Goal: Find specific page/section: Find specific page/section

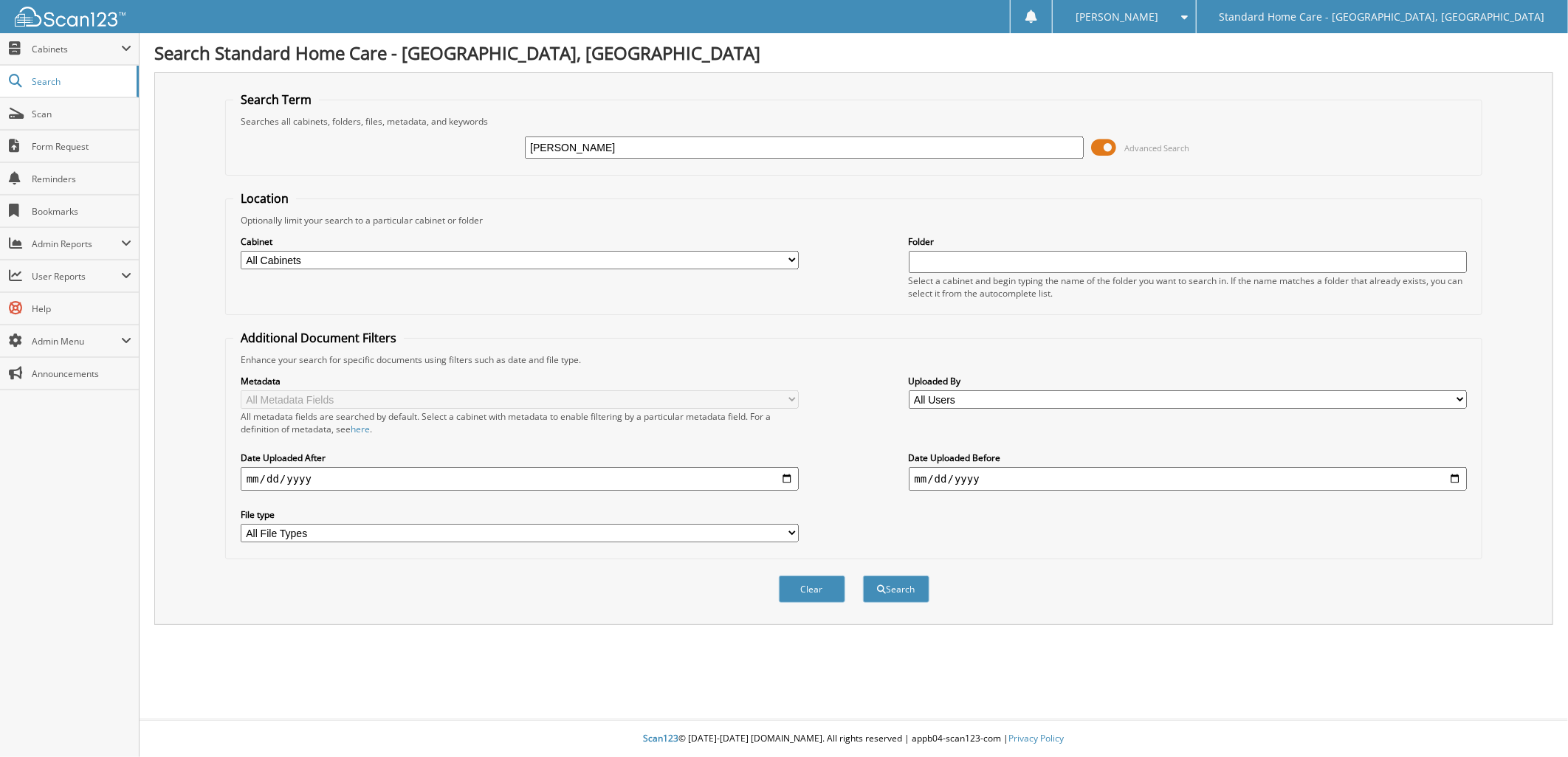
type input "ali kha"
click at [863, 576] on button "Search" at bounding box center [896, 590] width 66 height 27
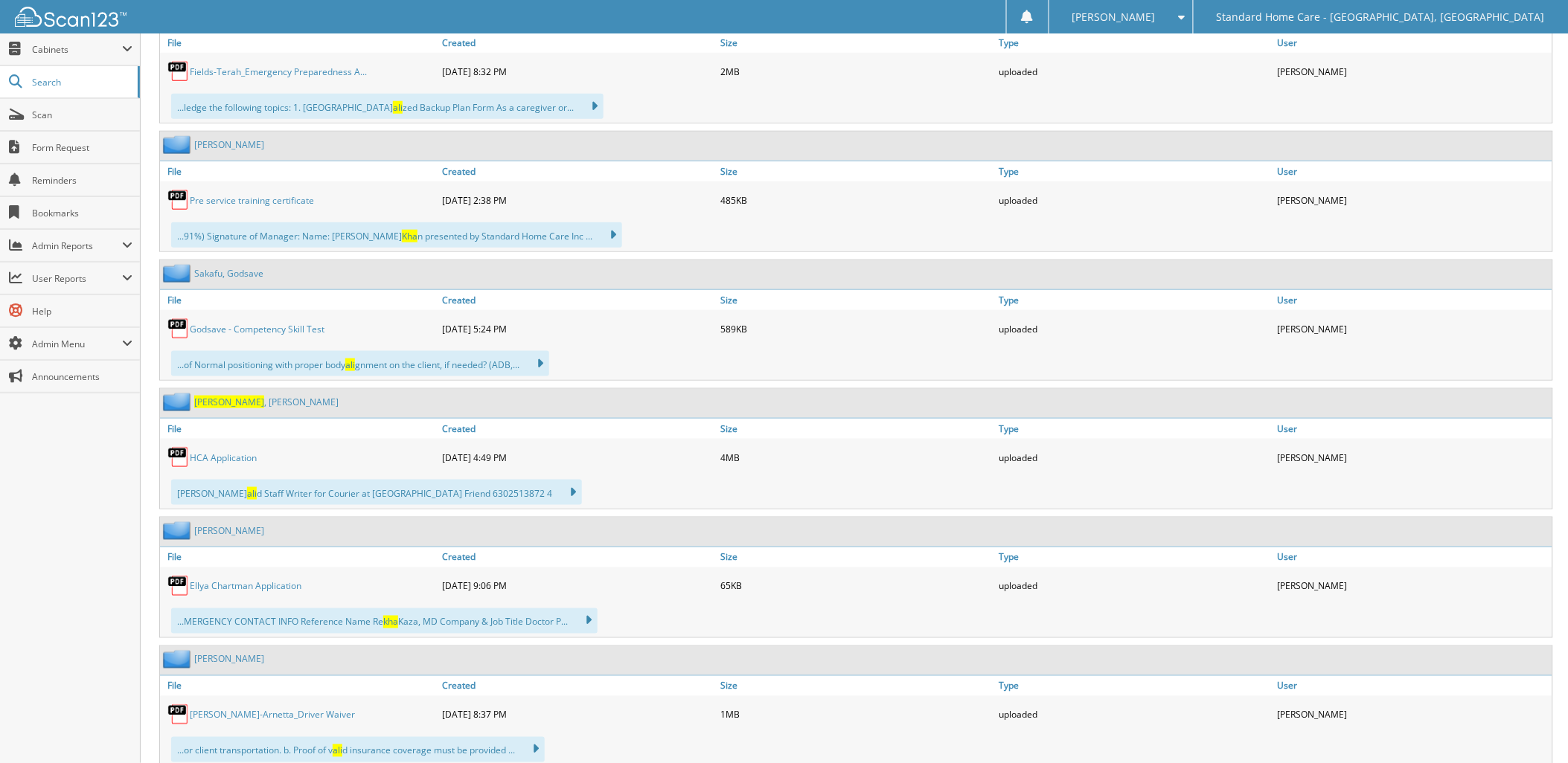
scroll to position [9020, 0]
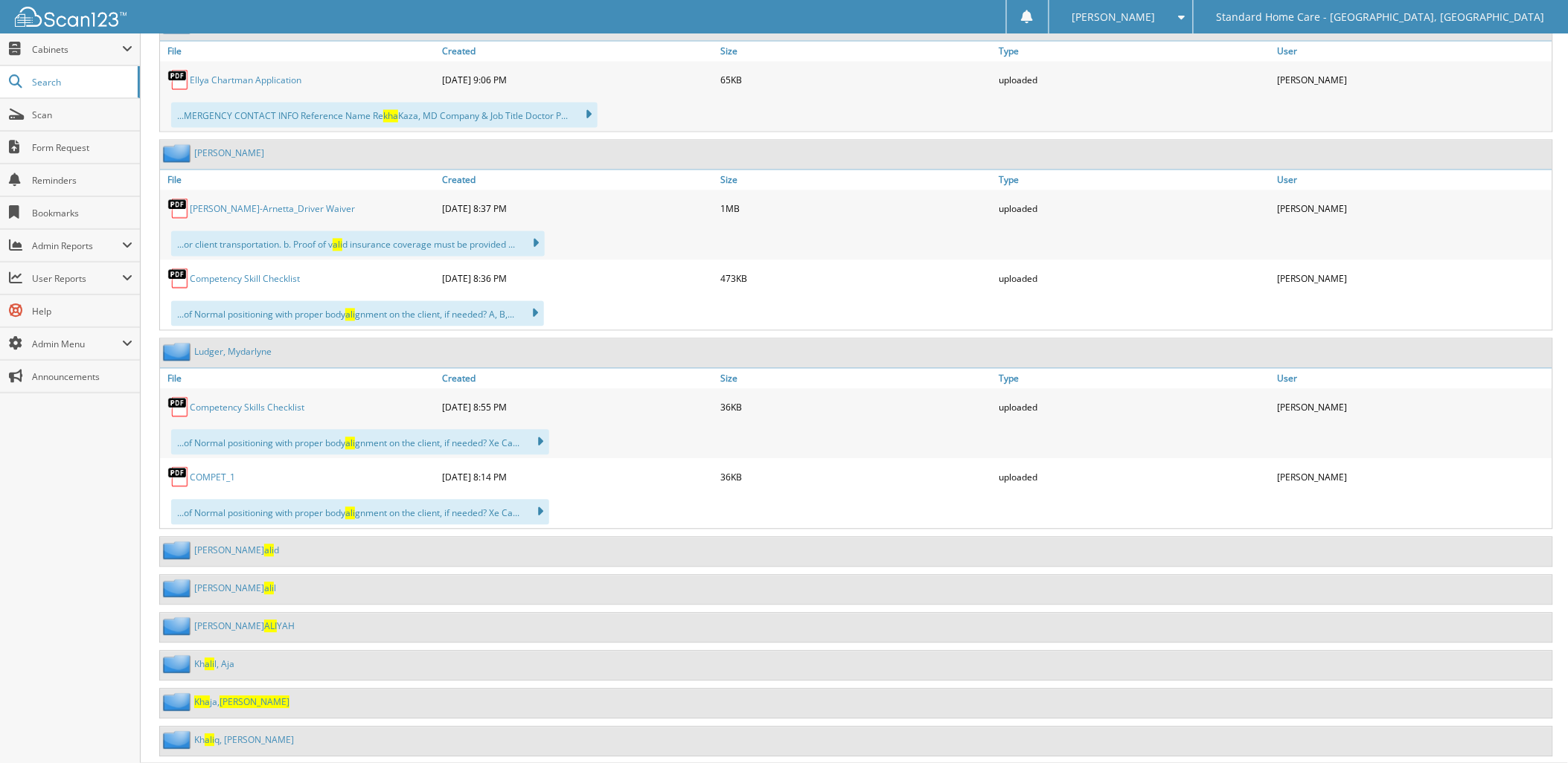
click at [219, 696] on link "Kha ja, Ali" at bounding box center [242, 703] width 95 height 13
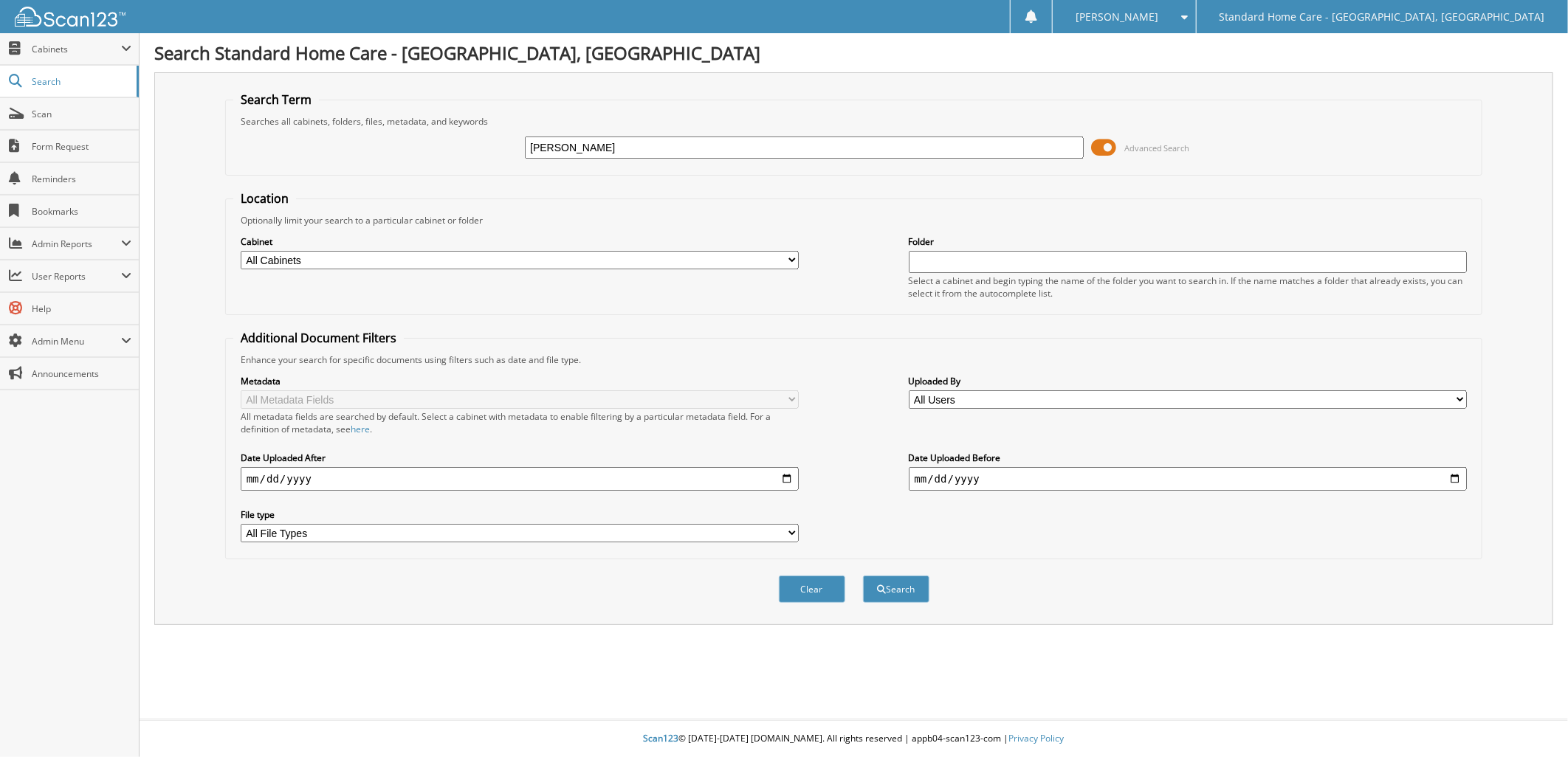
type input "[PERSON_NAME]"
click at [863, 576] on button "Search" at bounding box center [896, 590] width 66 height 27
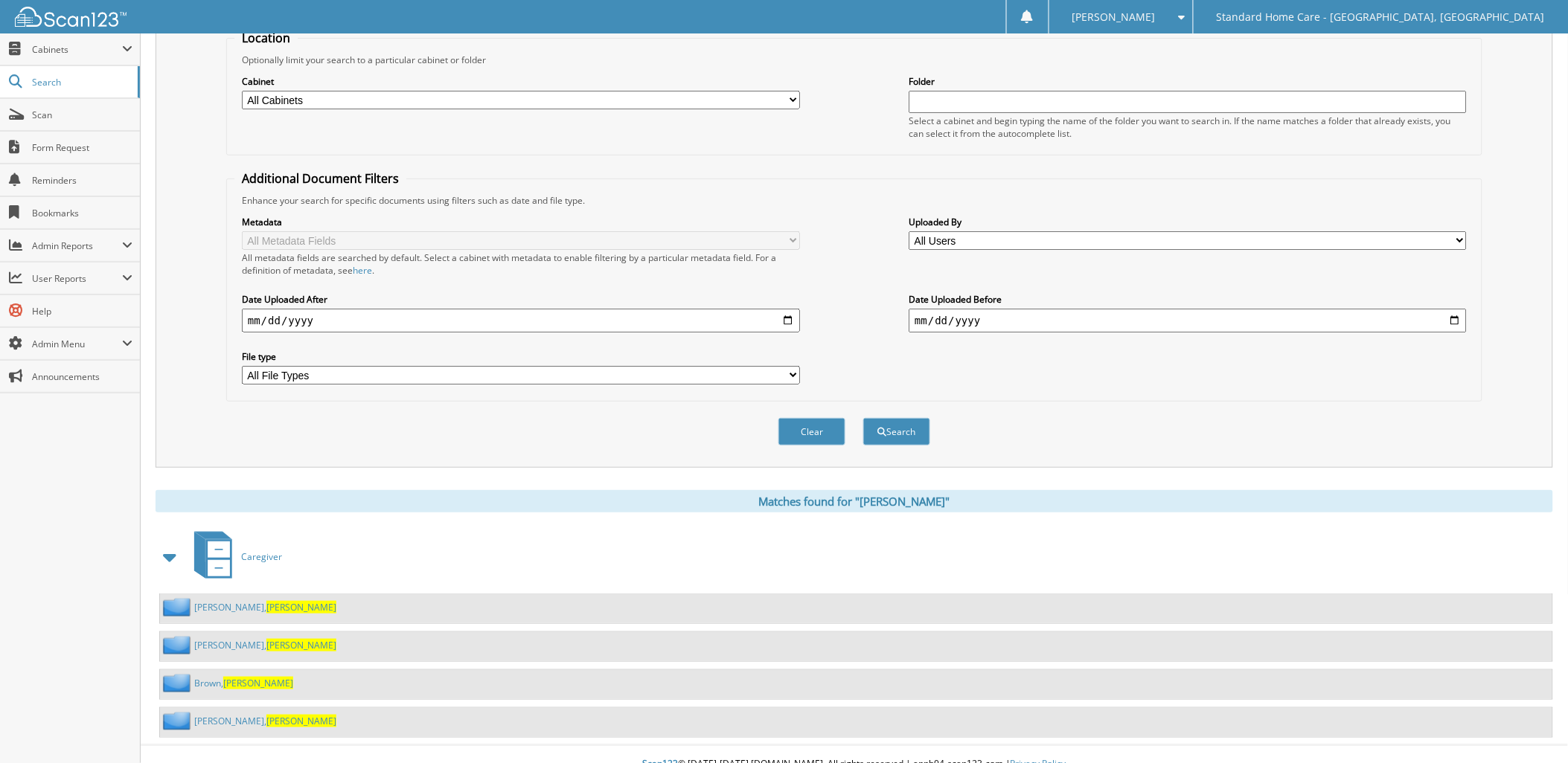
scroll to position [167, 0]
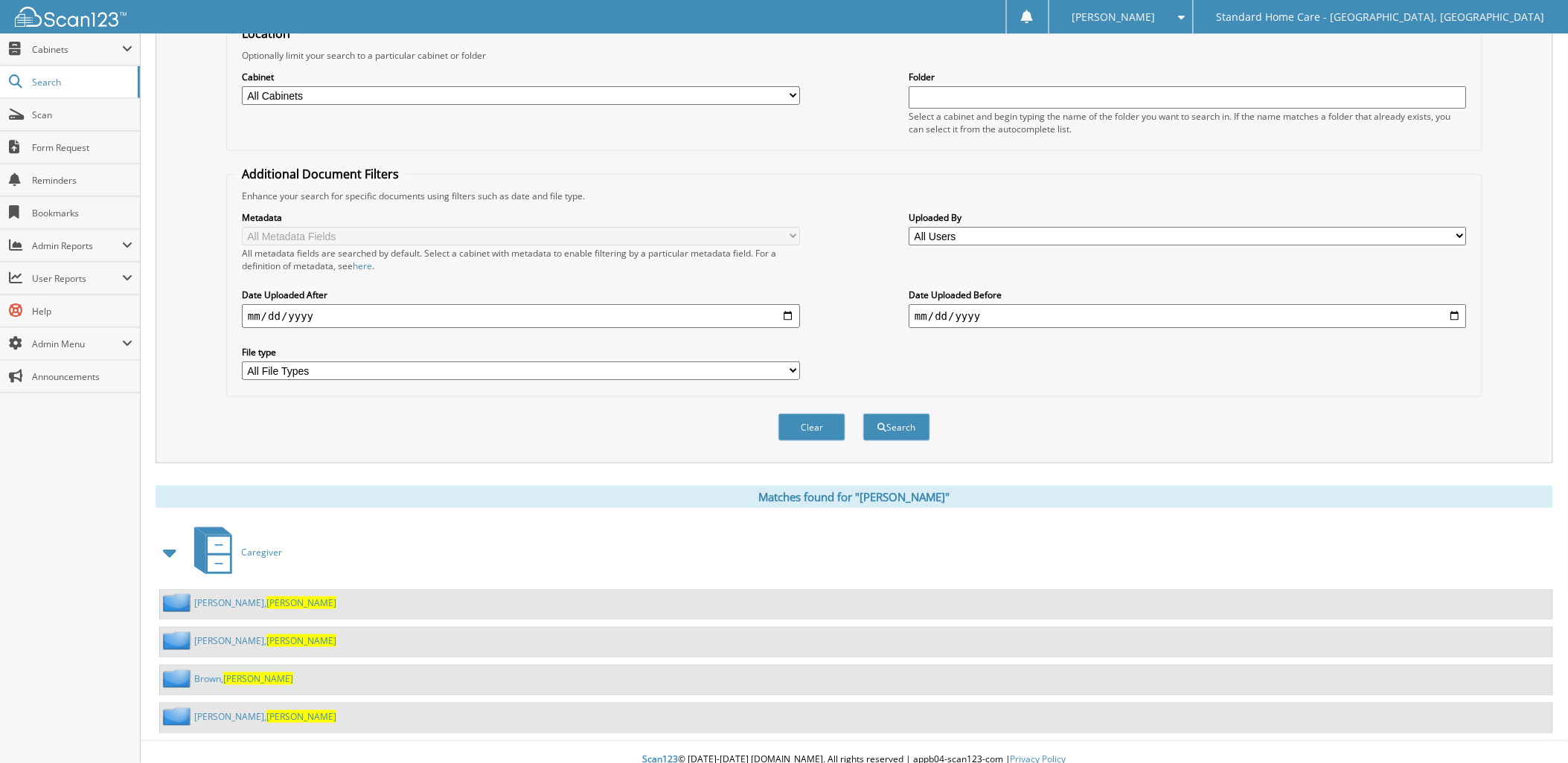
click at [266, 597] on span "Sylvia" at bounding box center [301, 603] width 70 height 13
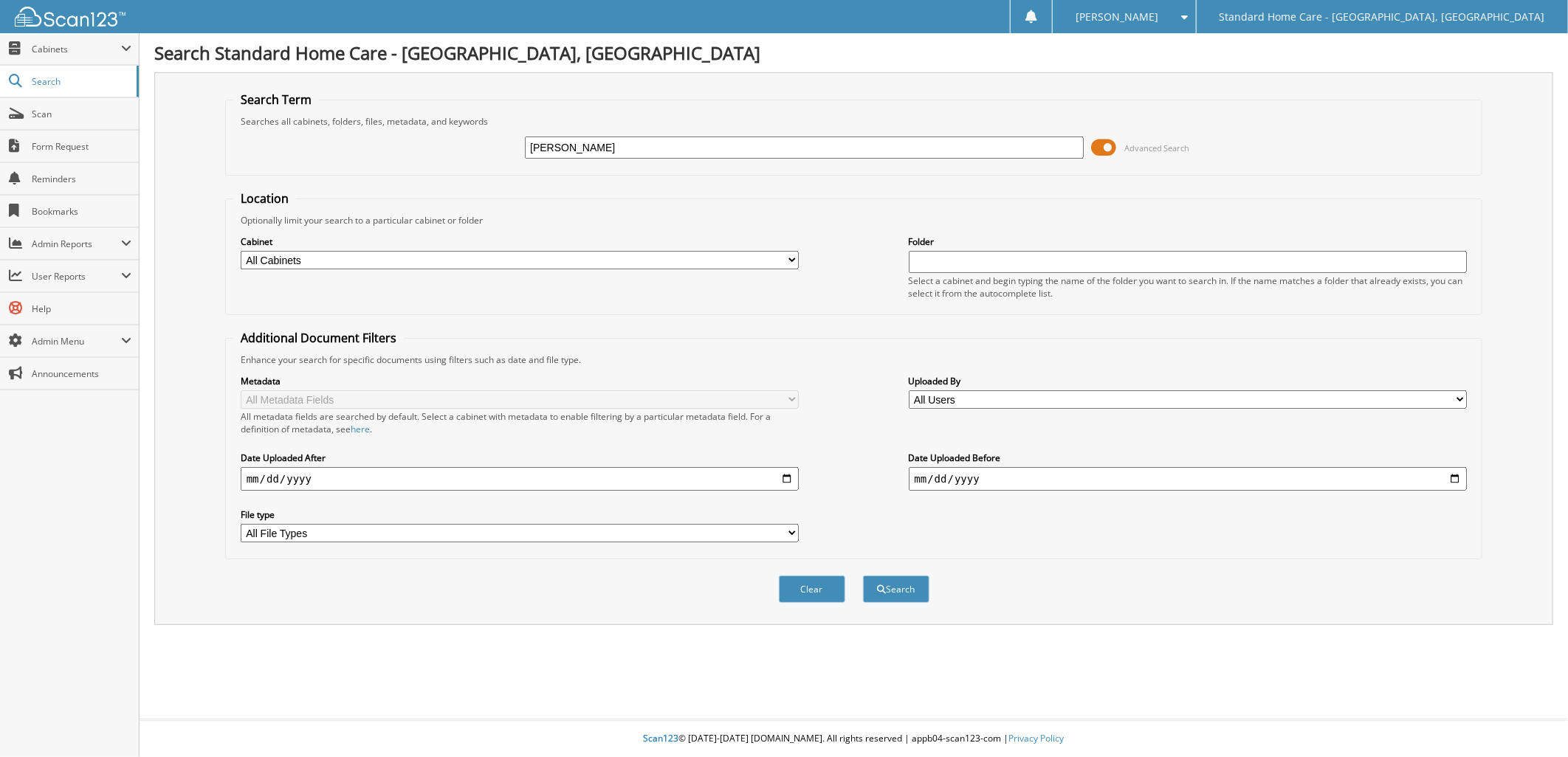
type input "[PERSON_NAME]"
click at [863, 576] on button "Search" at bounding box center [896, 590] width 66 height 27
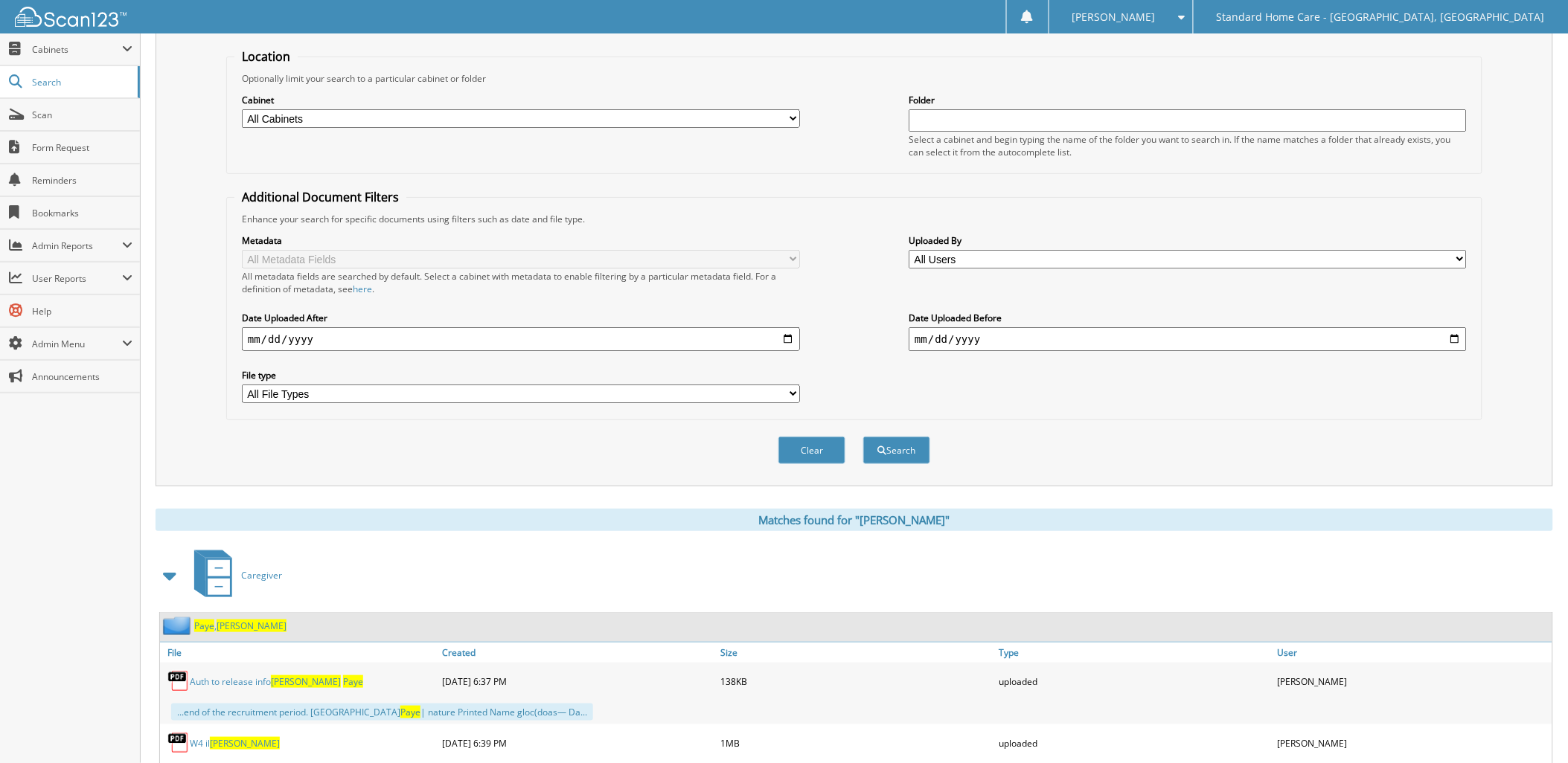
scroll to position [325, 0]
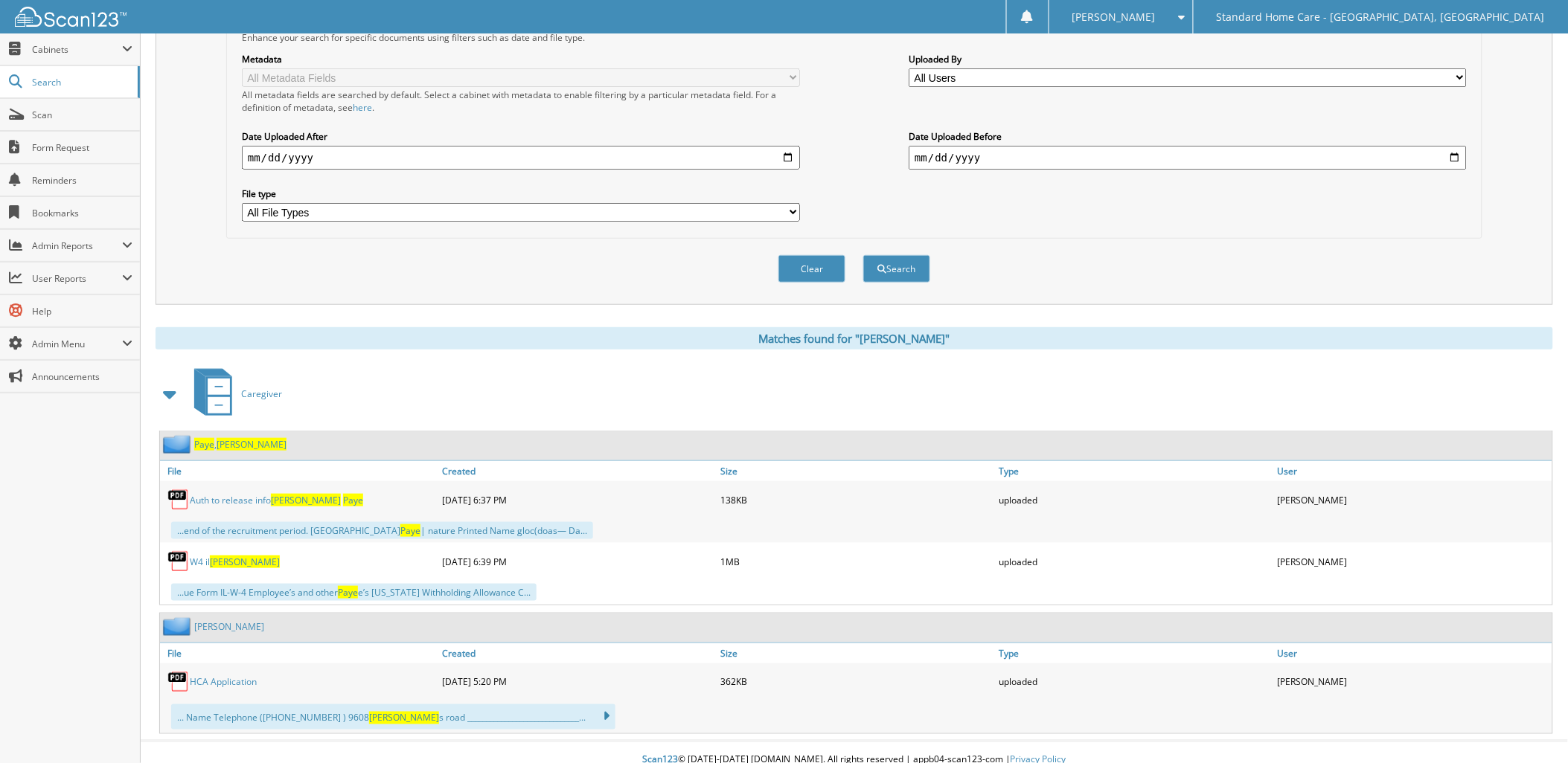
click at [215, 438] on link "Paye , Robert" at bounding box center [240, 444] width 92 height 13
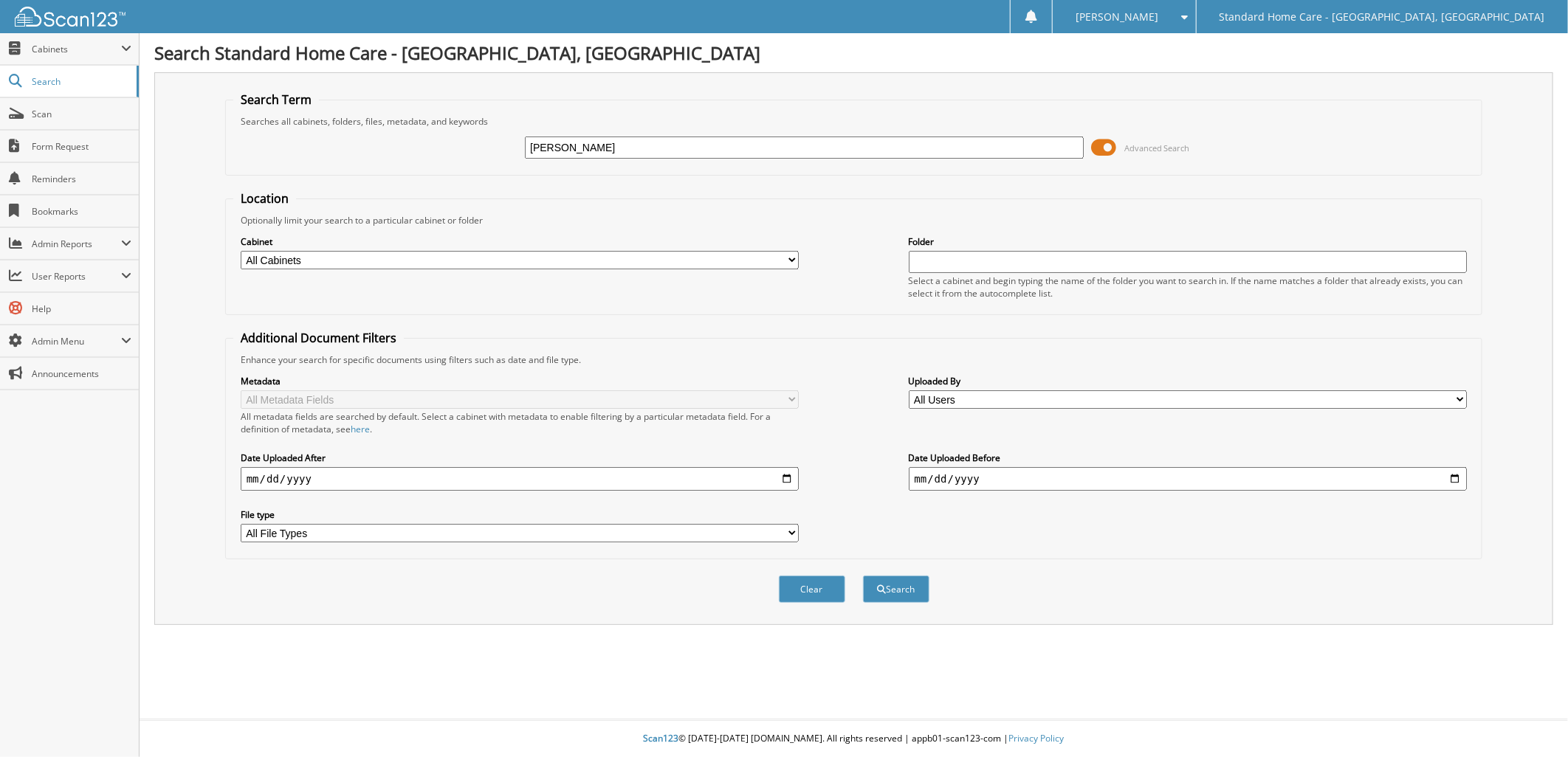
type input "[PERSON_NAME]"
click at [863, 576] on button "Search" at bounding box center [896, 590] width 66 height 27
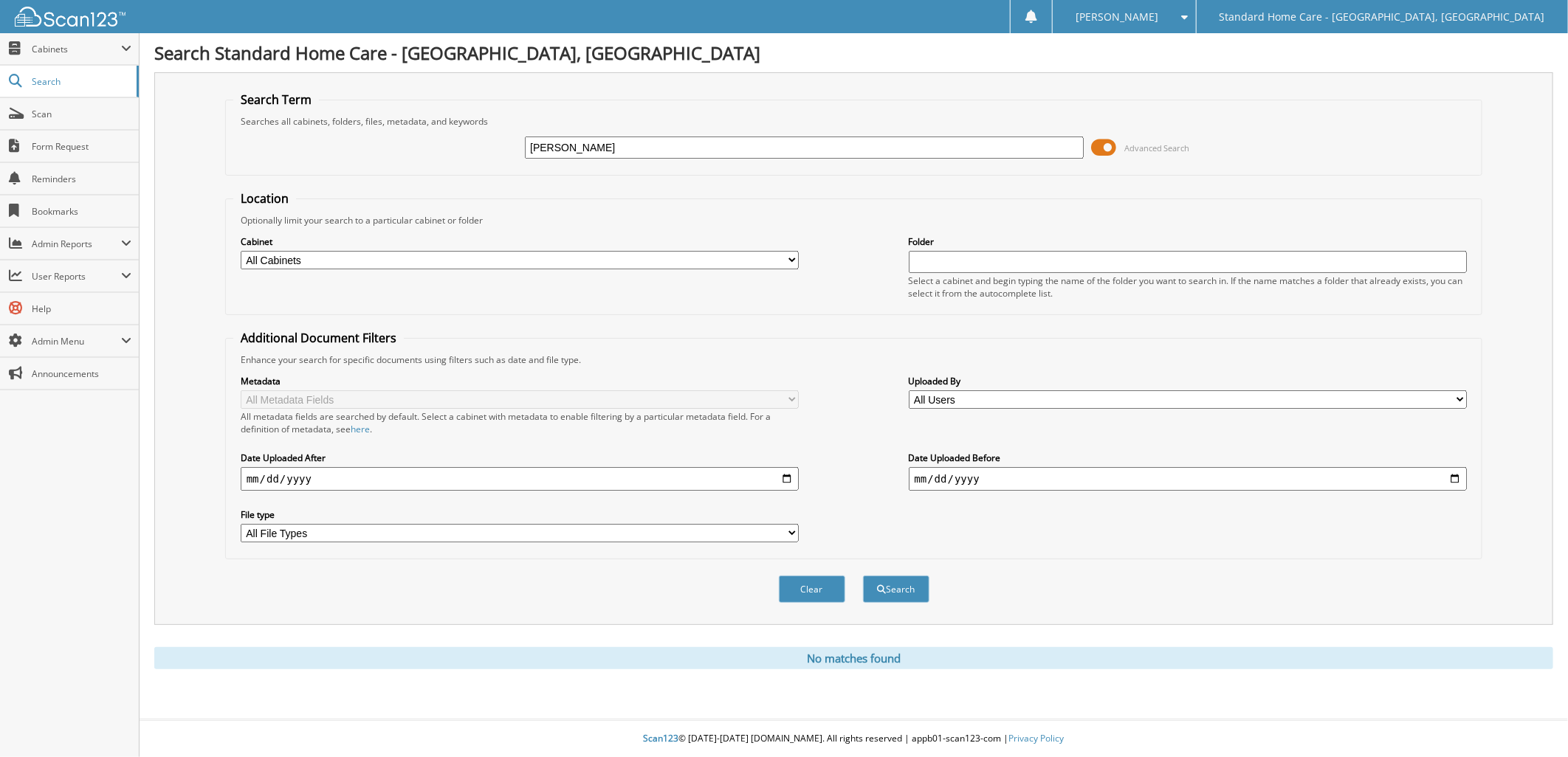
type input "[PERSON_NAME]"
click at [863, 576] on button "Search" at bounding box center [896, 590] width 66 height 27
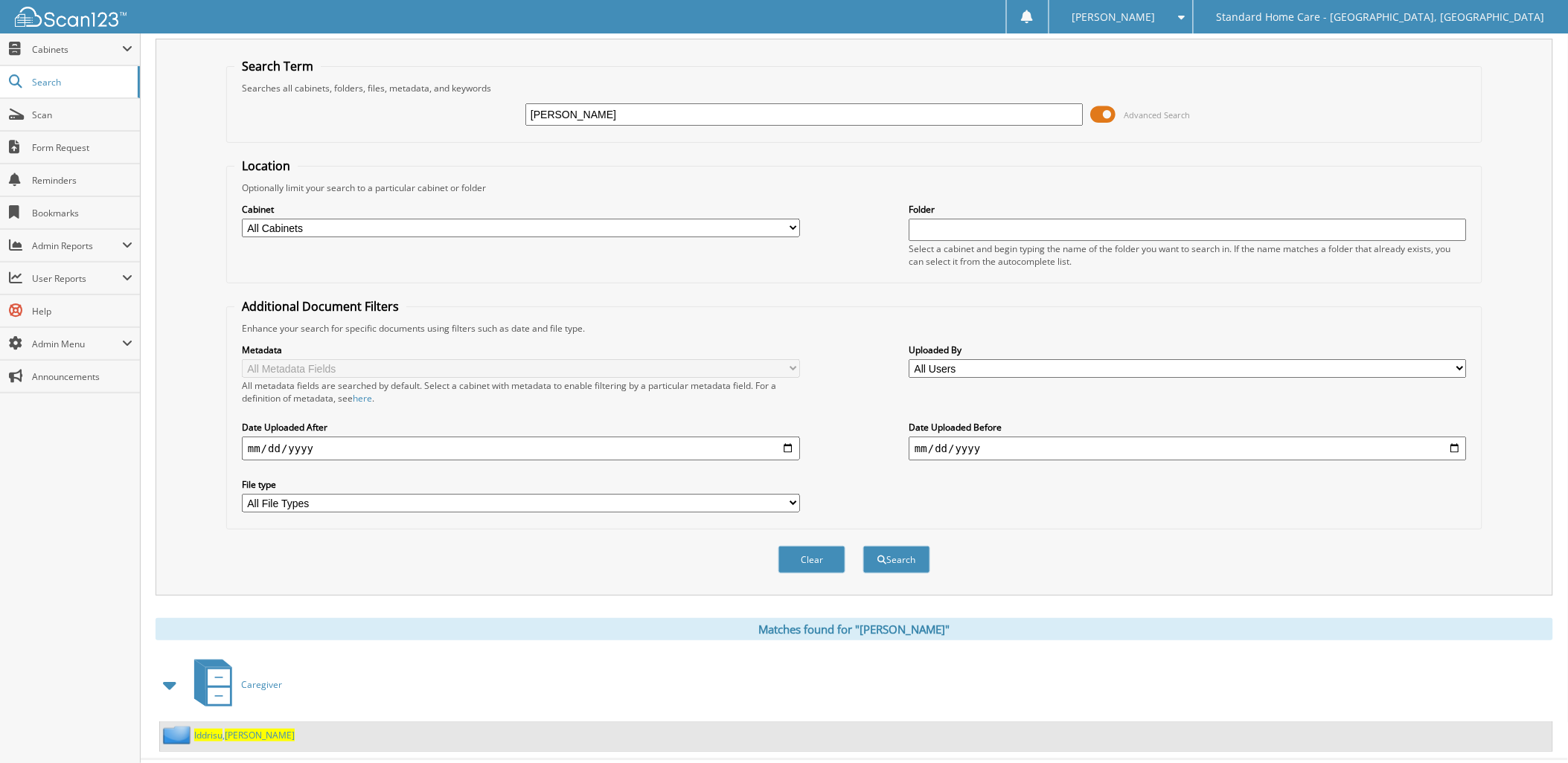
scroll to position [53, 0]
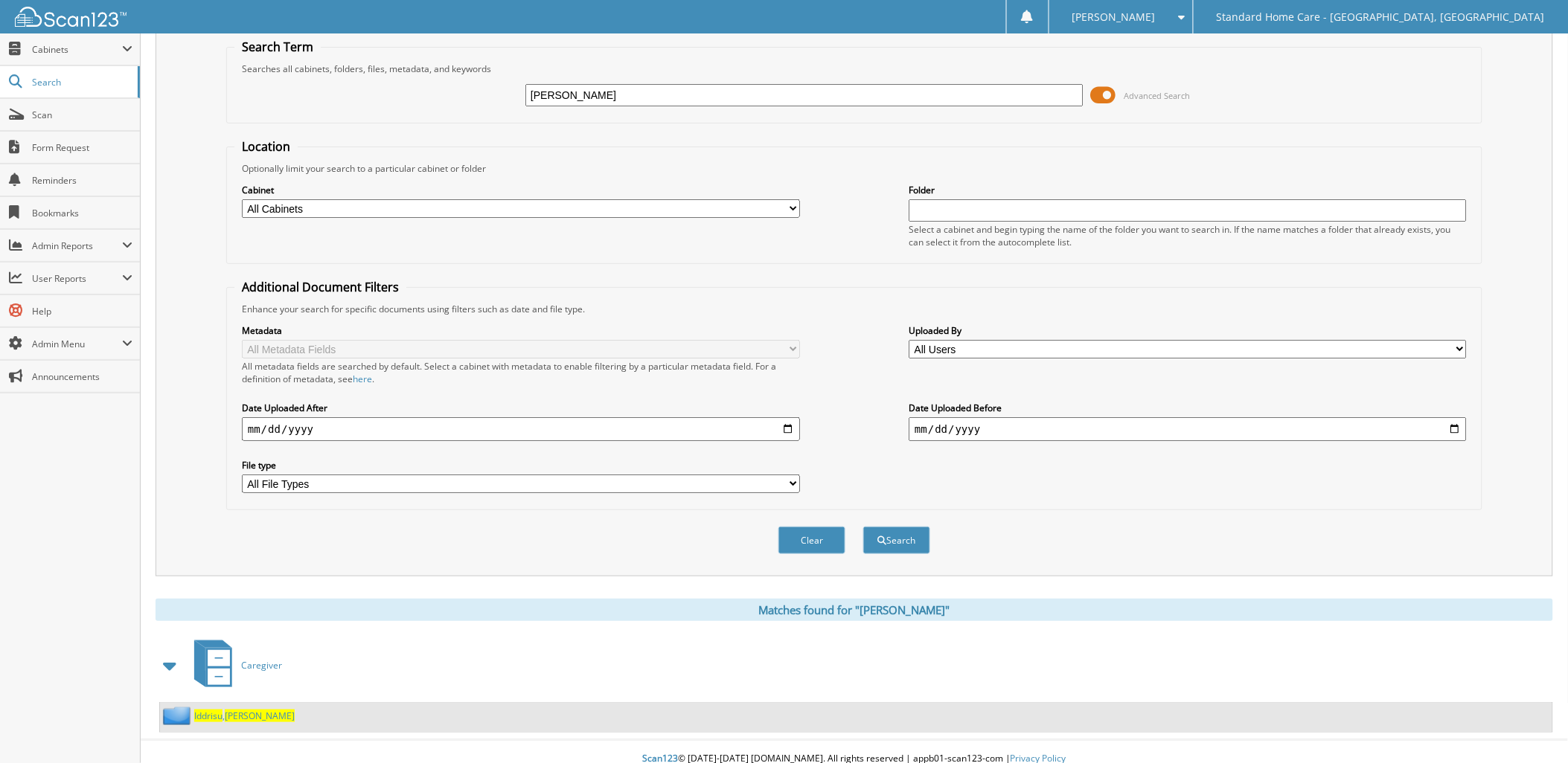
click at [253, 712] on div "[PERSON_NAME]" at bounding box center [856, 718] width 1392 height 29
drag, startPoint x: 245, startPoint y: 706, endPoint x: 243, endPoint y: 698, distance: 8.2
click at [244, 710] on span "[PERSON_NAME]" at bounding box center [260, 716] width 70 height 13
